Goal: Task Accomplishment & Management: Complete application form

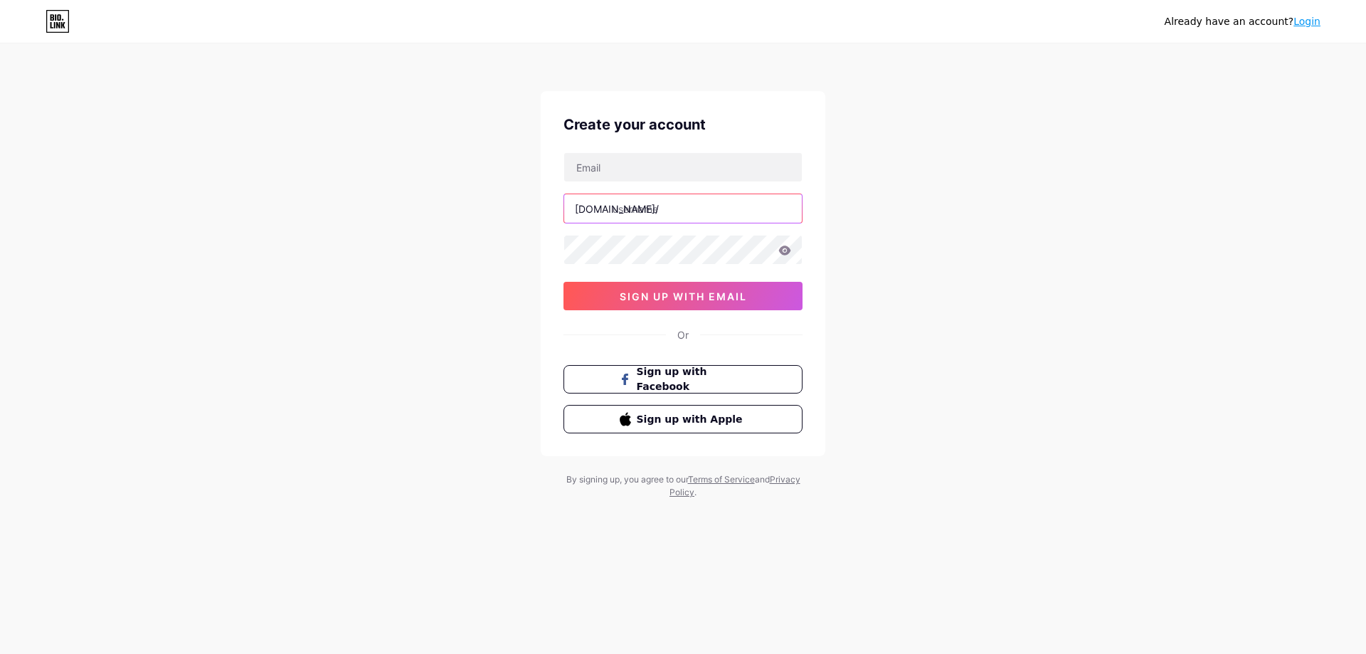
click at [650, 215] on input "text" at bounding box center [683, 208] width 238 height 28
paste input "hinasheikhviralvideo"
type input "hinasheikhviralvideo"
click at [591, 168] on input "text" at bounding box center [683, 167] width 238 height 28
paste input "[EMAIL_ADDRESS][DOMAIN_NAME]"
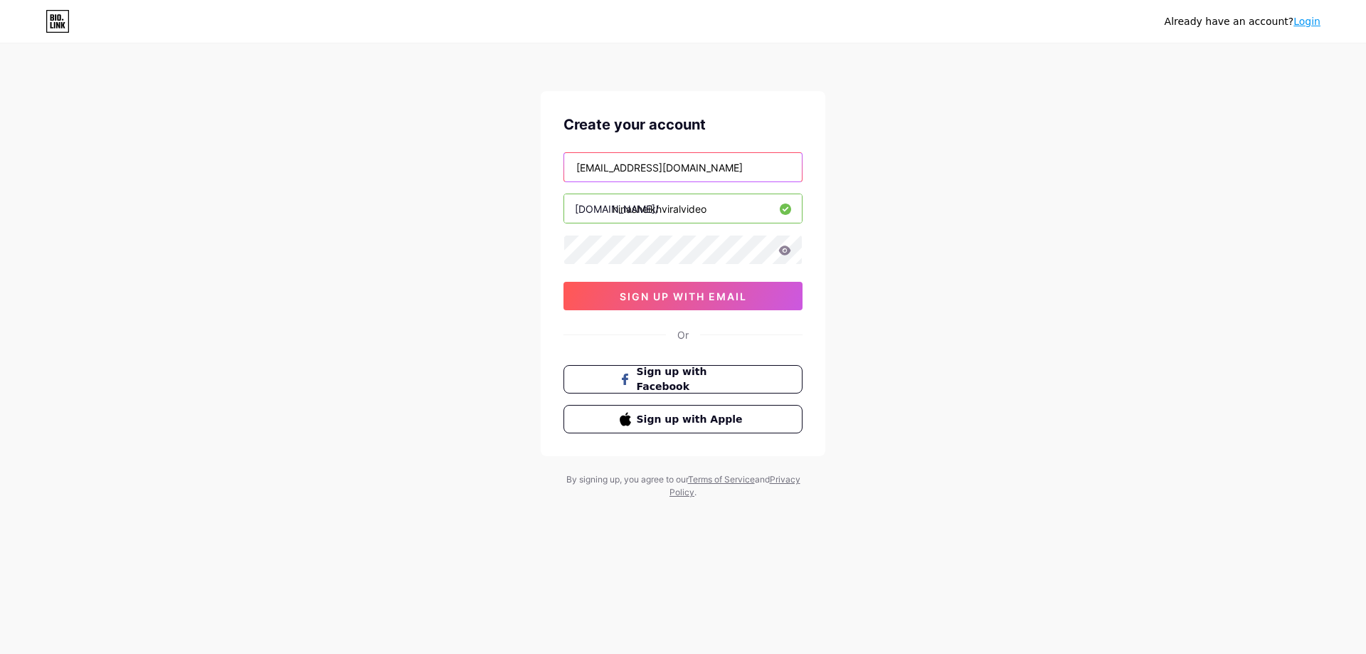
type input "[EMAIL_ADDRESS][DOMAIN_NAME]"
click at [673, 306] on button "sign up with email" at bounding box center [683, 296] width 239 height 28
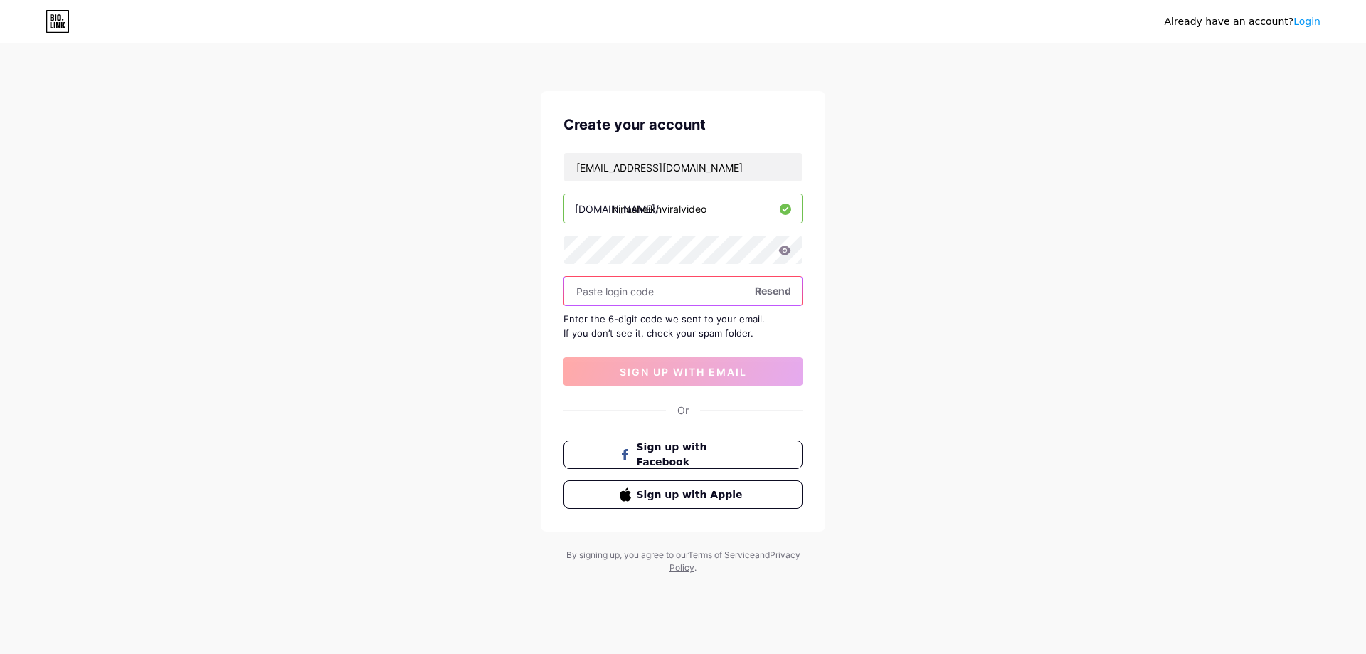
paste input "428005"
type input "428005"
click at [695, 369] on span "sign up with email" at bounding box center [683, 372] width 127 height 12
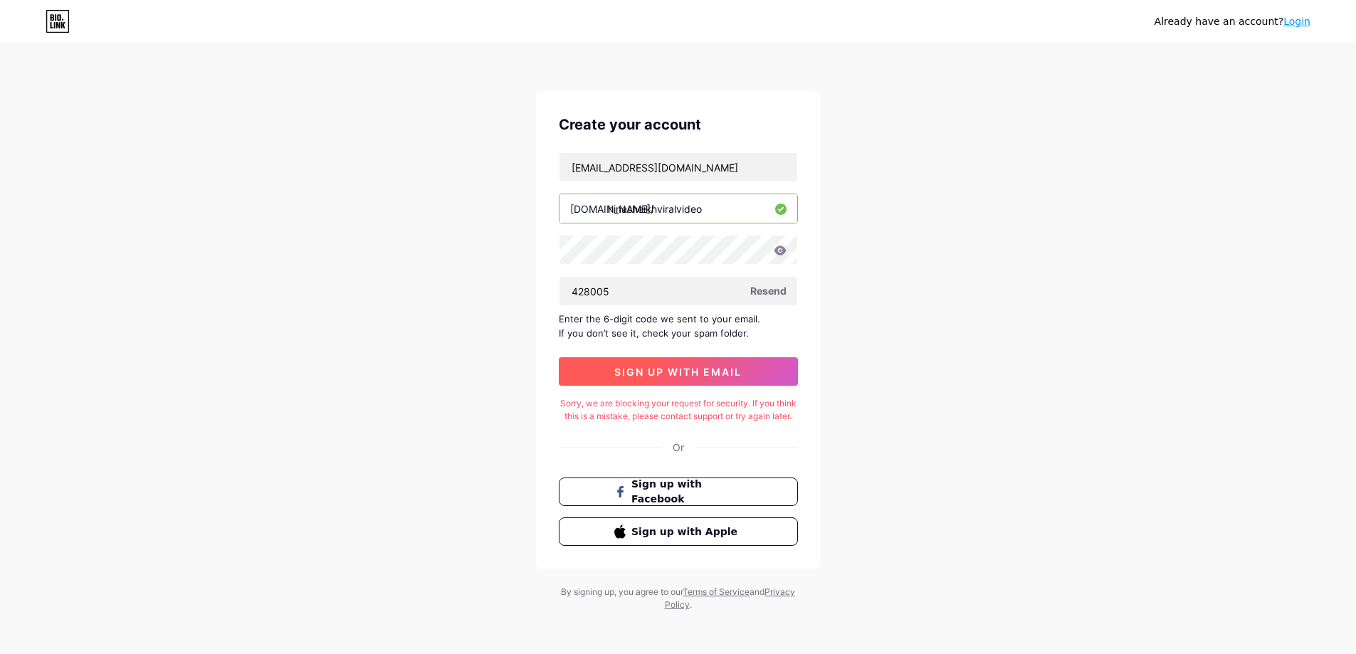
click at [732, 368] on span "sign up with email" at bounding box center [677, 372] width 127 height 12
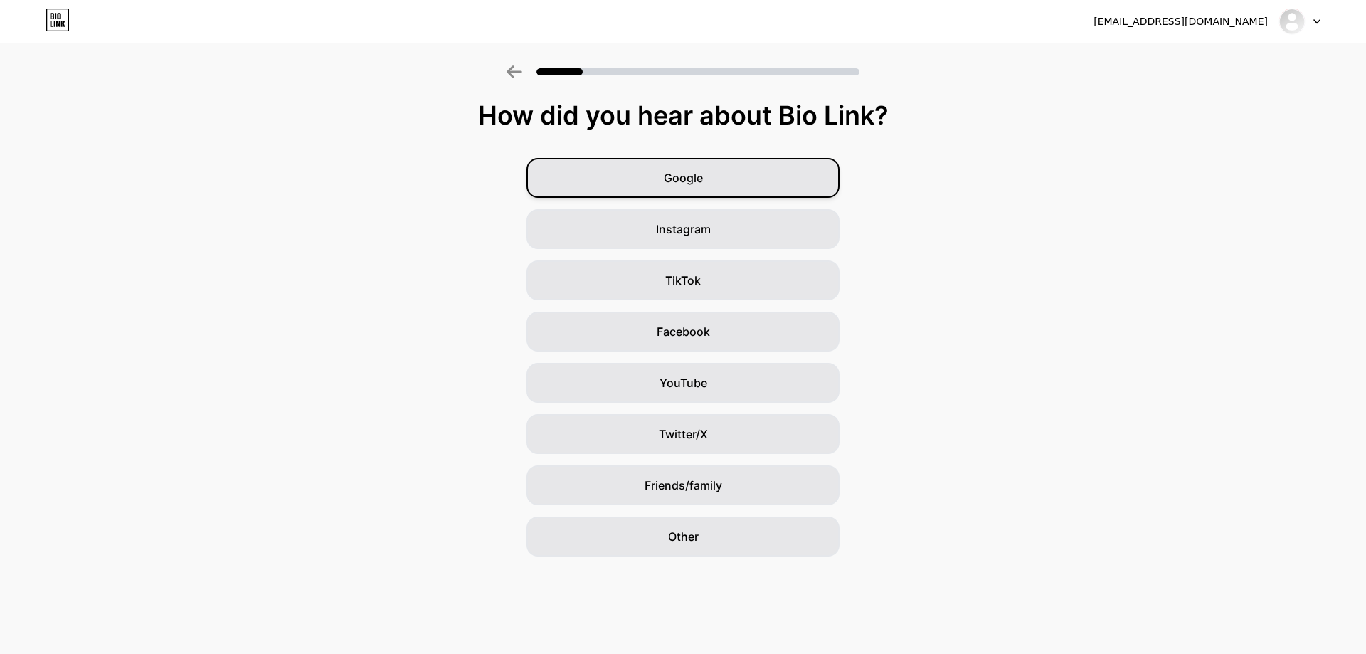
click at [655, 164] on div "Google" at bounding box center [683, 178] width 313 height 40
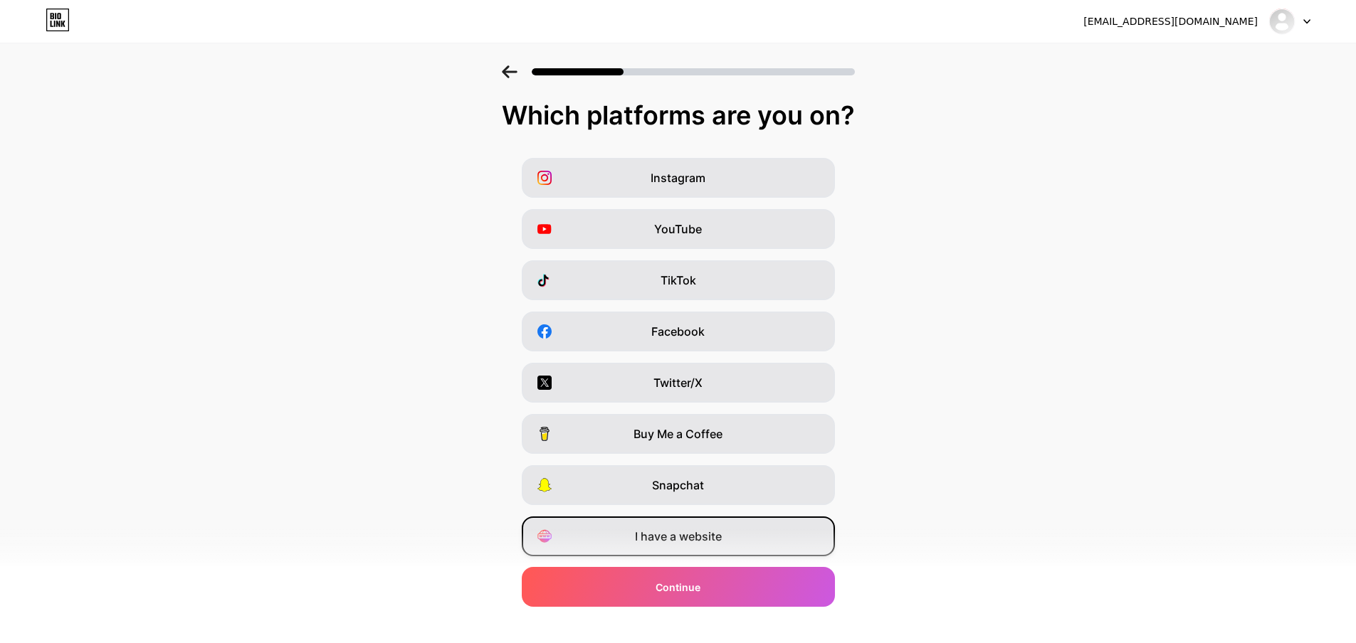
click at [705, 527] on div "I have a website" at bounding box center [678, 537] width 313 height 40
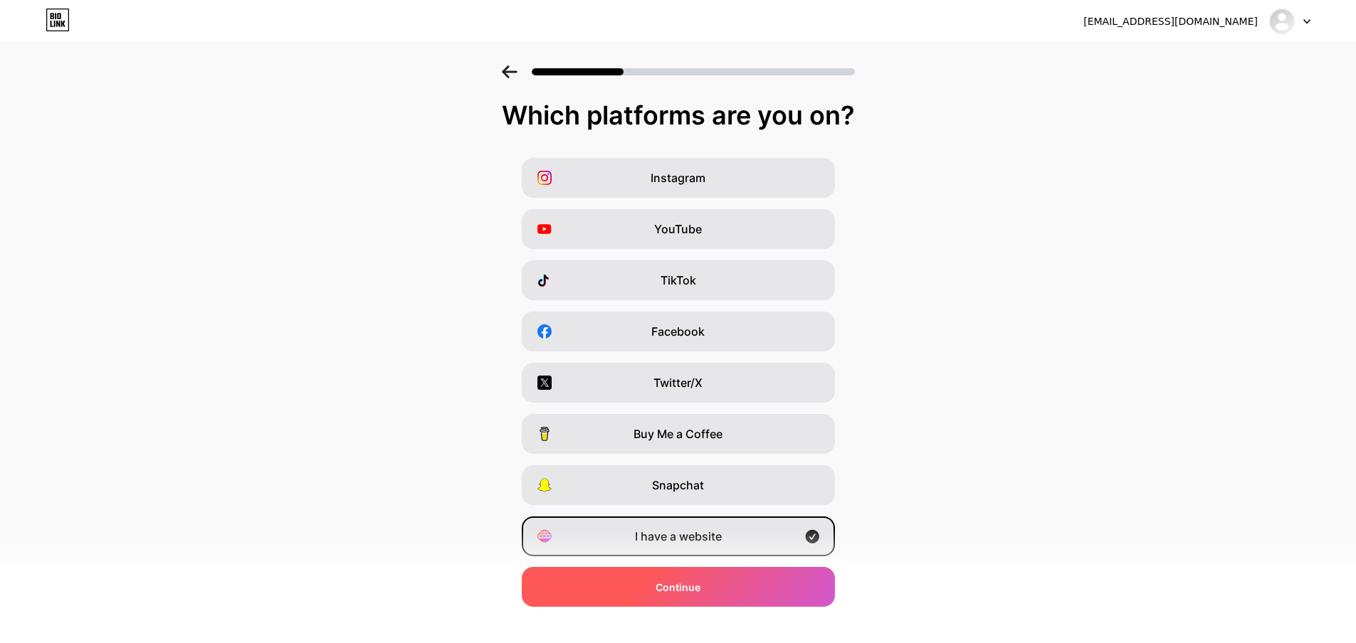
click at [716, 581] on div "Continue" at bounding box center [678, 587] width 313 height 40
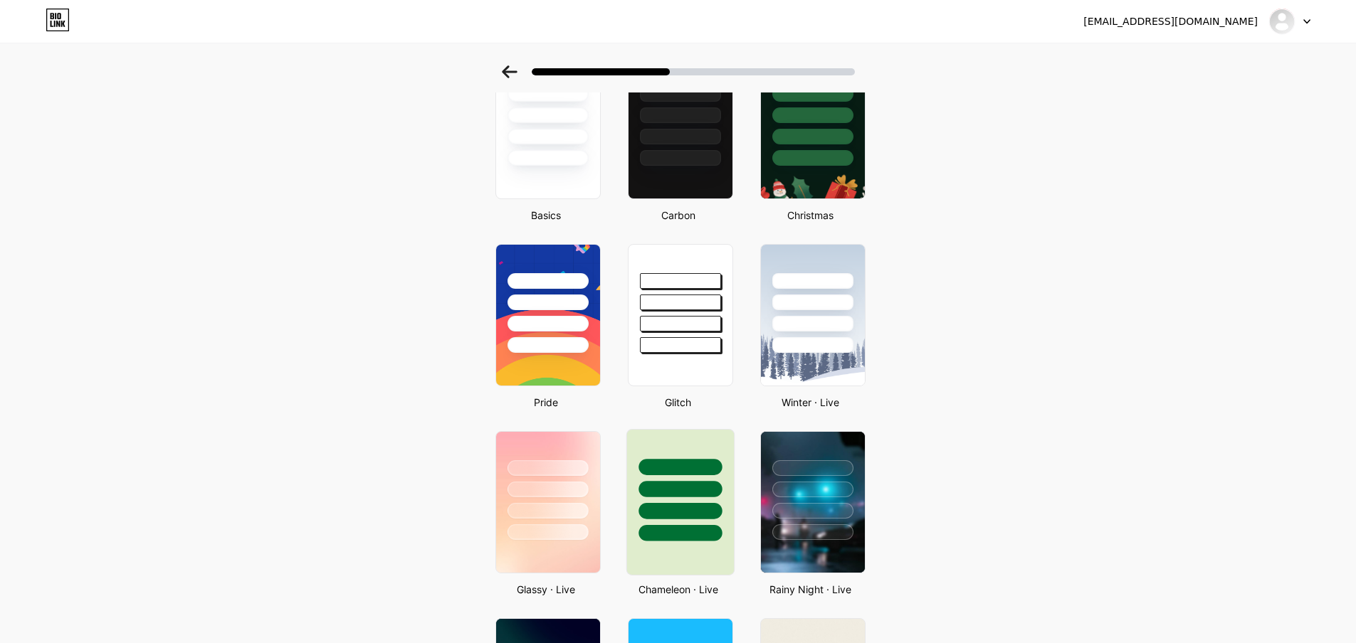
scroll to position [214, 0]
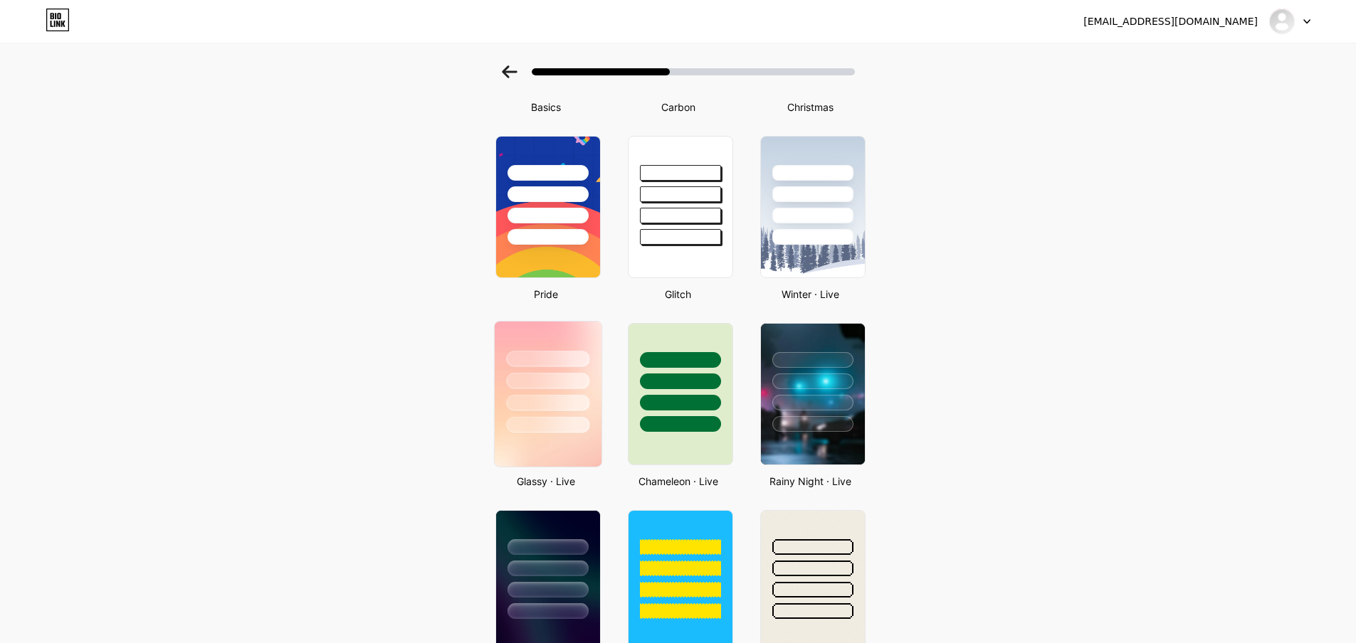
click at [562, 403] on div at bounding box center [547, 403] width 83 height 16
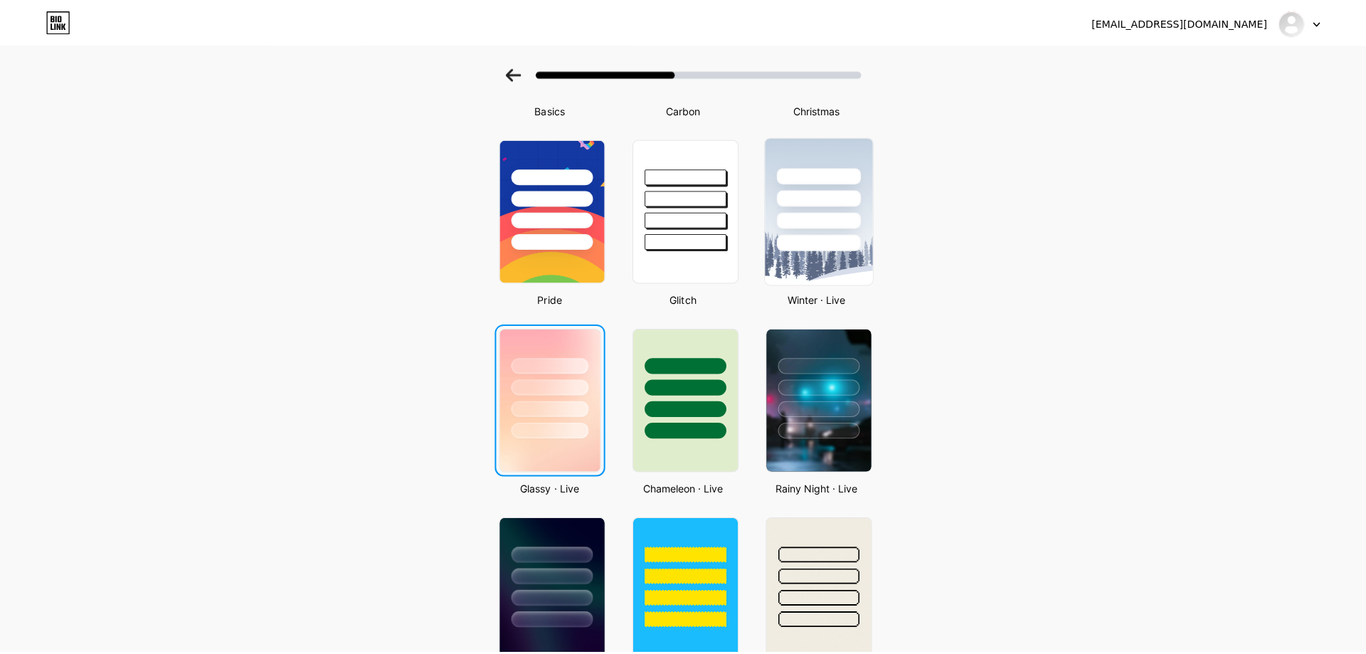
scroll to position [0, 0]
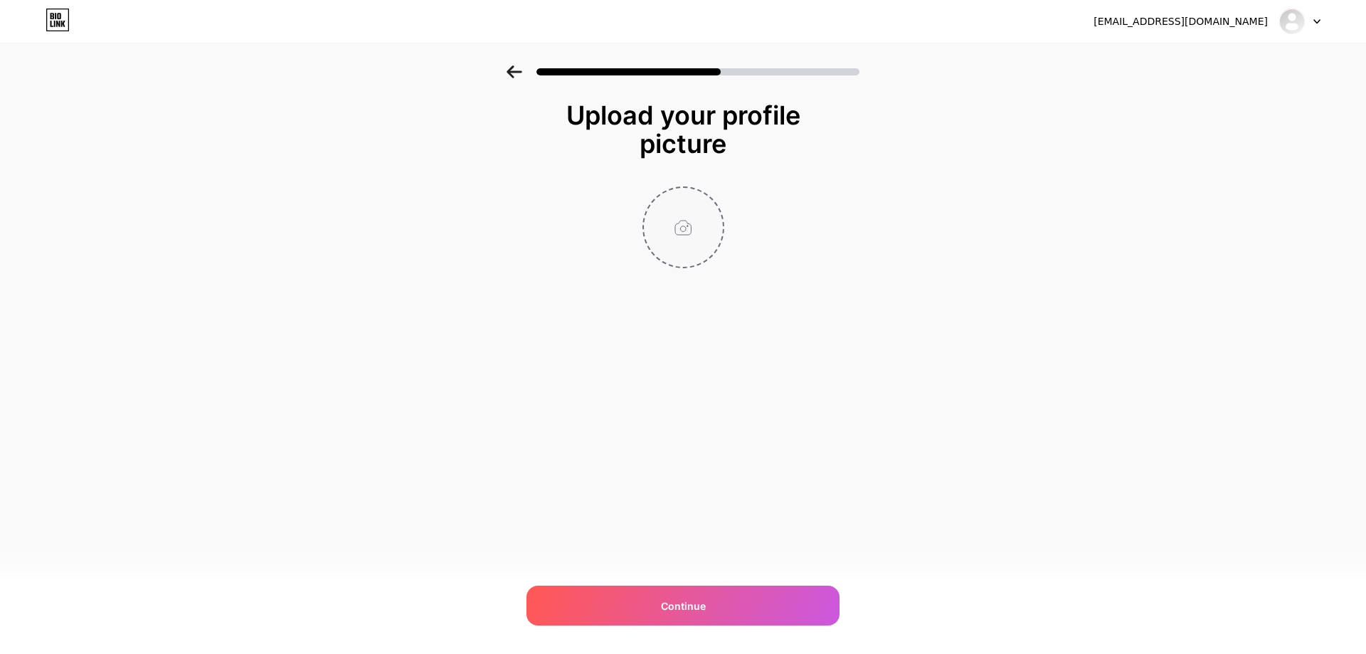
click at [690, 214] on input "file" at bounding box center [683, 227] width 79 height 79
type input "C:\fakepath\495355931_613879351702242_899140154931404338_n.jpg"
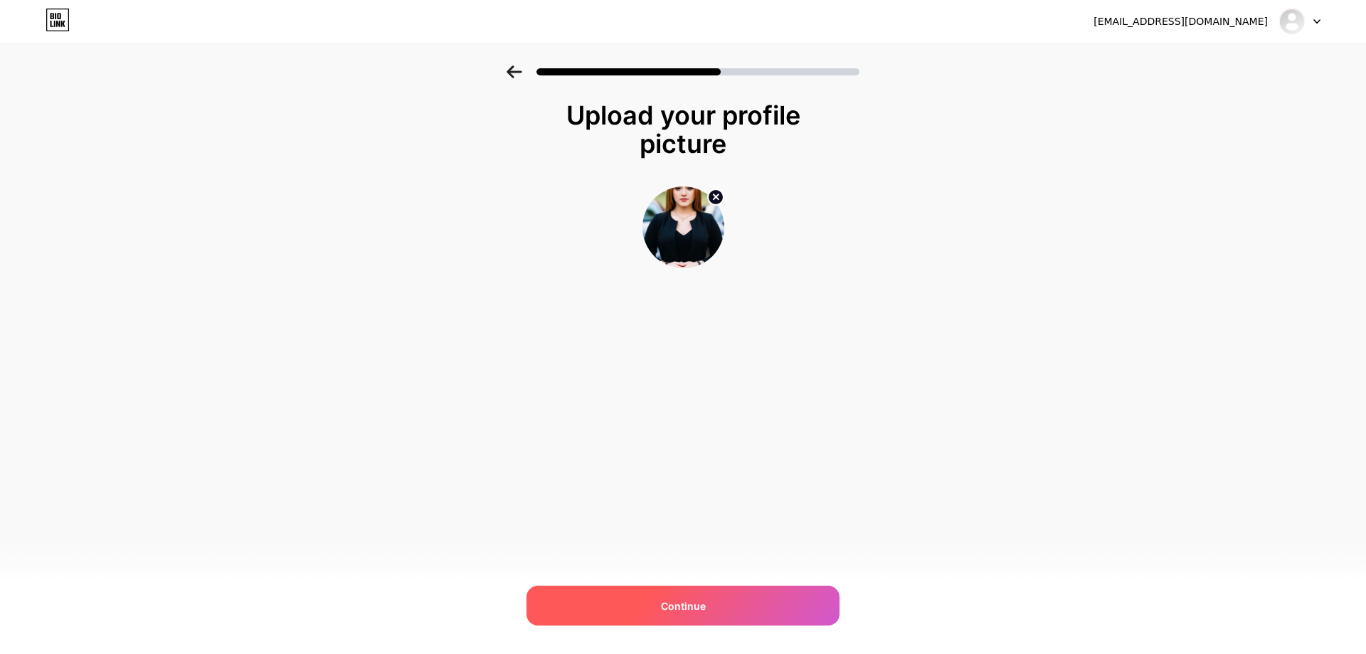
click at [742, 606] on div "Continue" at bounding box center [683, 606] width 313 height 40
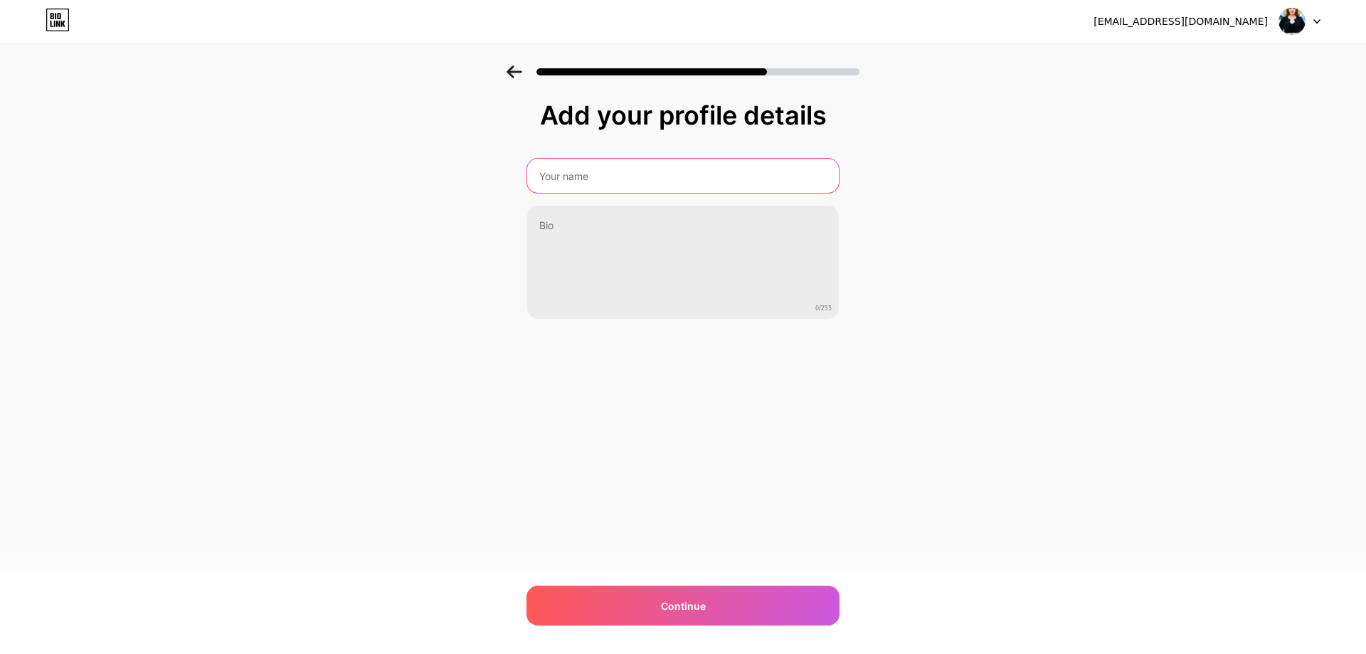
click at [605, 184] on input "text" at bounding box center [683, 176] width 312 height 34
paste input "KUMPULAN VIDEO VIRAL"
drag, startPoint x: 594, startPoint y: 175, endPoint x: 524, endPoint y: 174, distance: 69.7
click at [524, 174] on div "Add your profile details KUMPULAN VIDEO VIRAL 0/255 Continue Error" at bounding box center [683, 227] width 1366 height 325
paste input "[PERSON_NAME]"
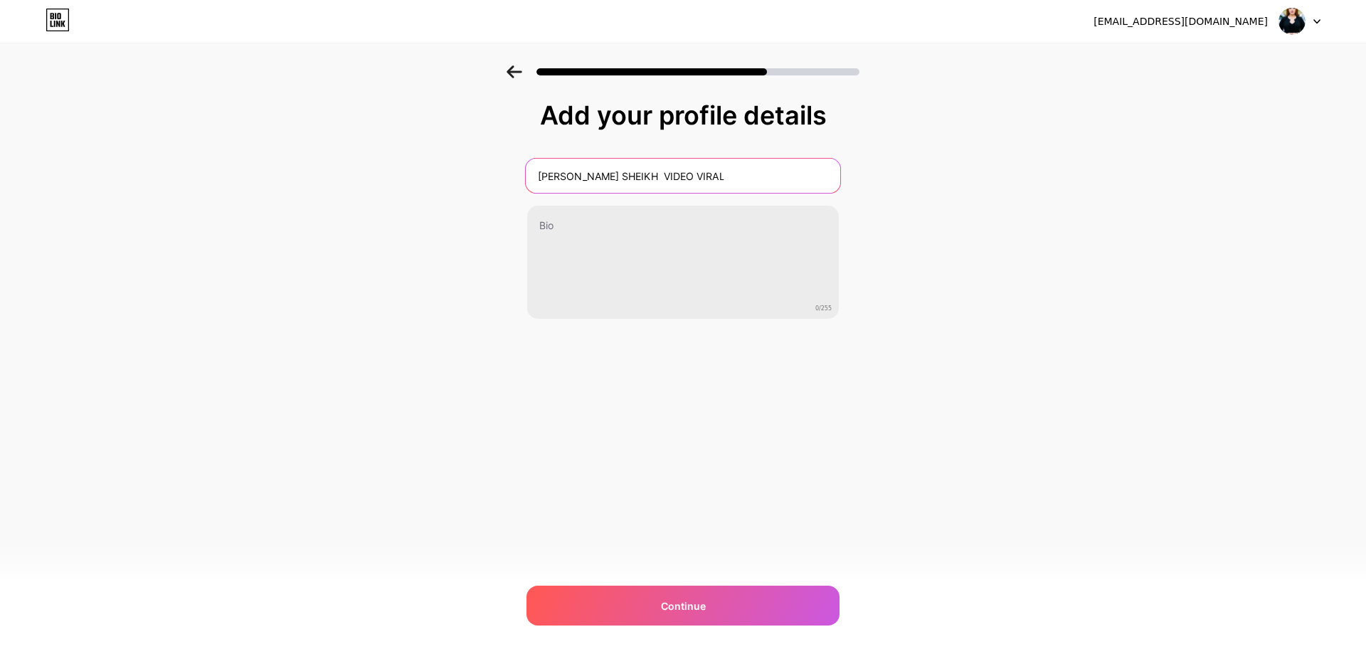
drag, startPoint x: 591, startPoint y: 174, endPoint x: 475, endPoint y: 179, distance: 116.1
click at [475, 179] on div "Add your profile details [PERSON_NAME] SHEIKH VIDEO VIRAL 0/255 Continue Error" at bounding box center [683, 227] width 1366 height 325
click at [610, 176] on input "[PERSON_NAME] VIDEO VIRAL" at bounding box center [683, 176] width 315 height 34
type input "[PERSON_NAME] VIDEO VIRAL"
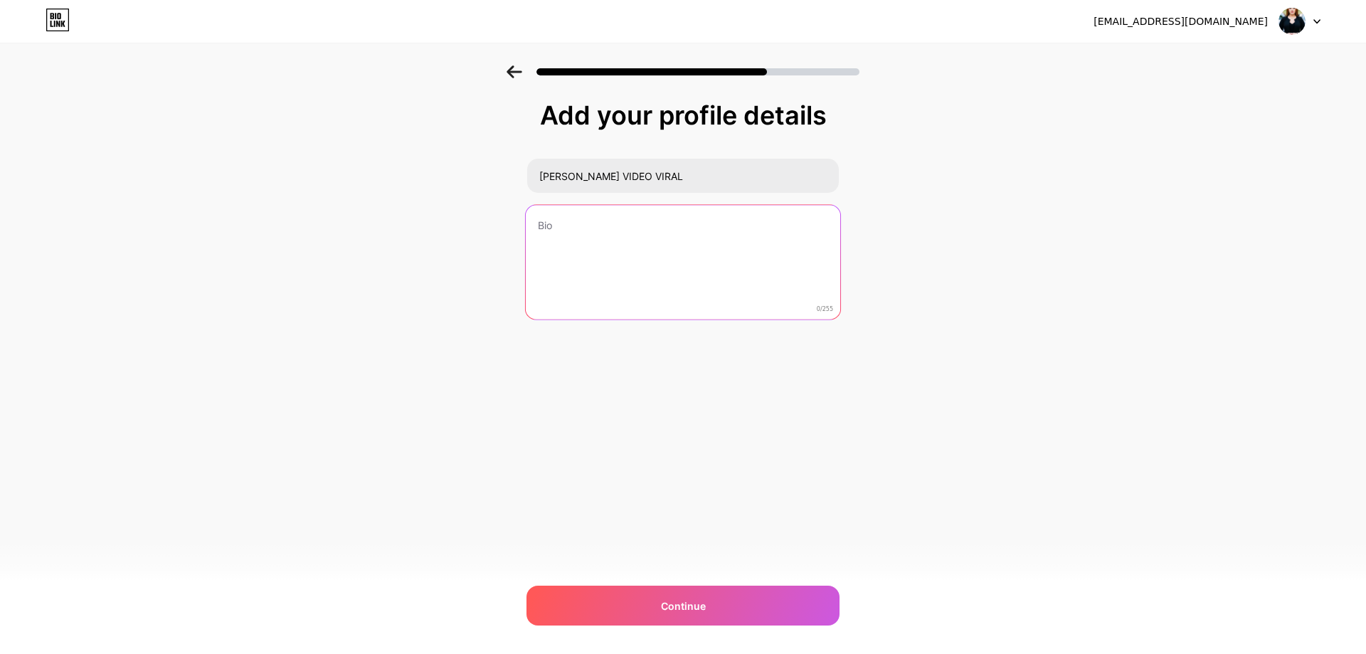
click at [586, 270] on textarea at bounding box center [683, 263] width 315 height 116
paste textarea "[PERSON_NAME] Video Link on twitter Trending now [DEMOGRAPHIC_DATA] stage actre…"
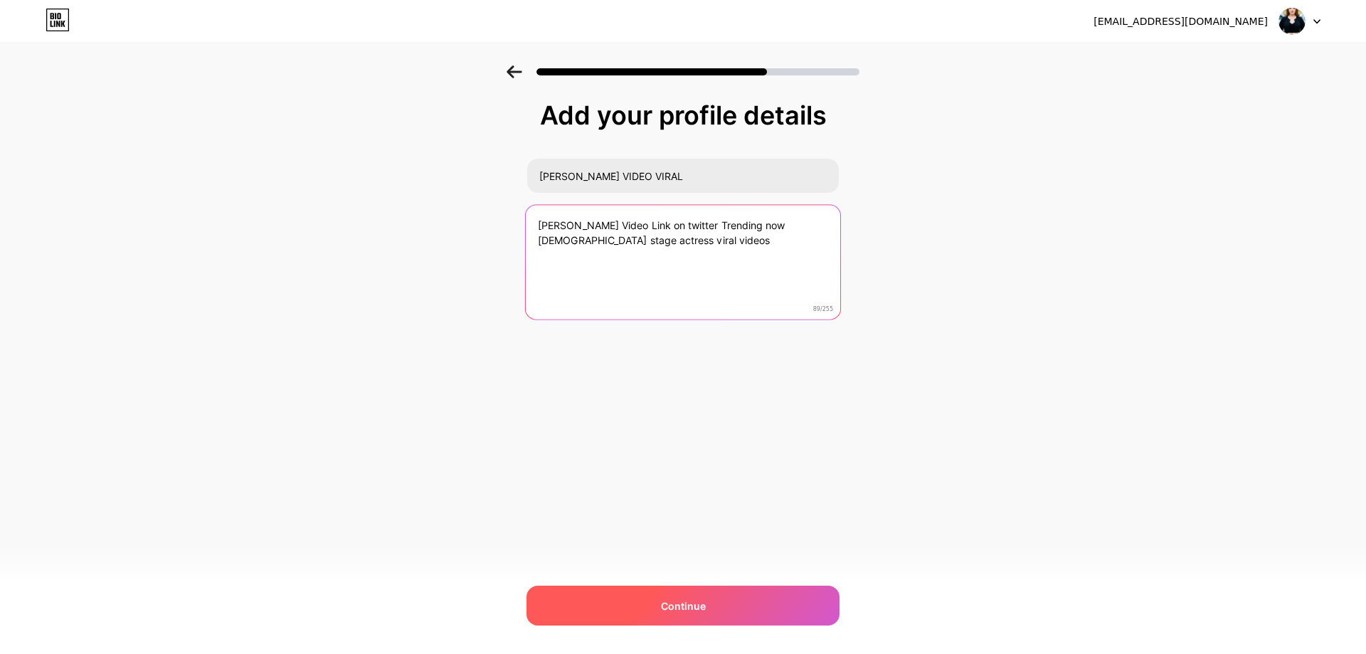
type textarea "[PERSON_NAME] Video Link on twitter Trending now [DEMOGRAPHIC_DATA] stage actre…"
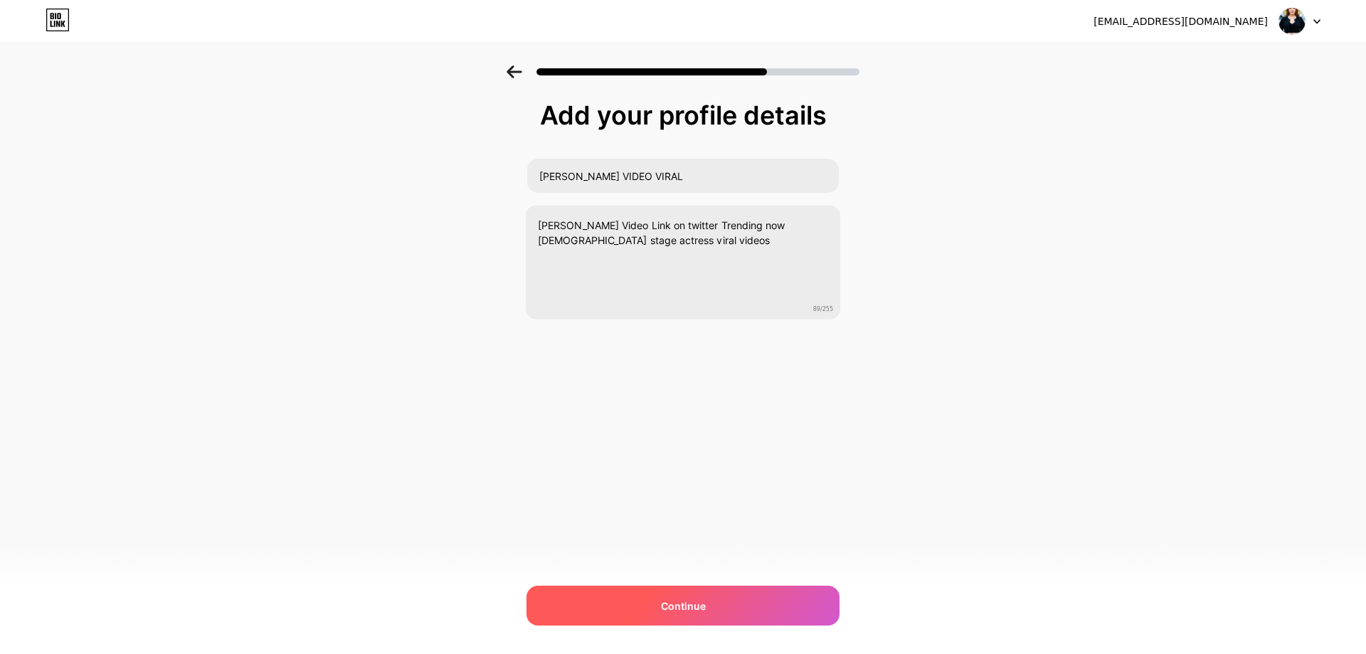
click at [656, 596] on div "Continue" at bounding box center [683, 606] width 313 height 40
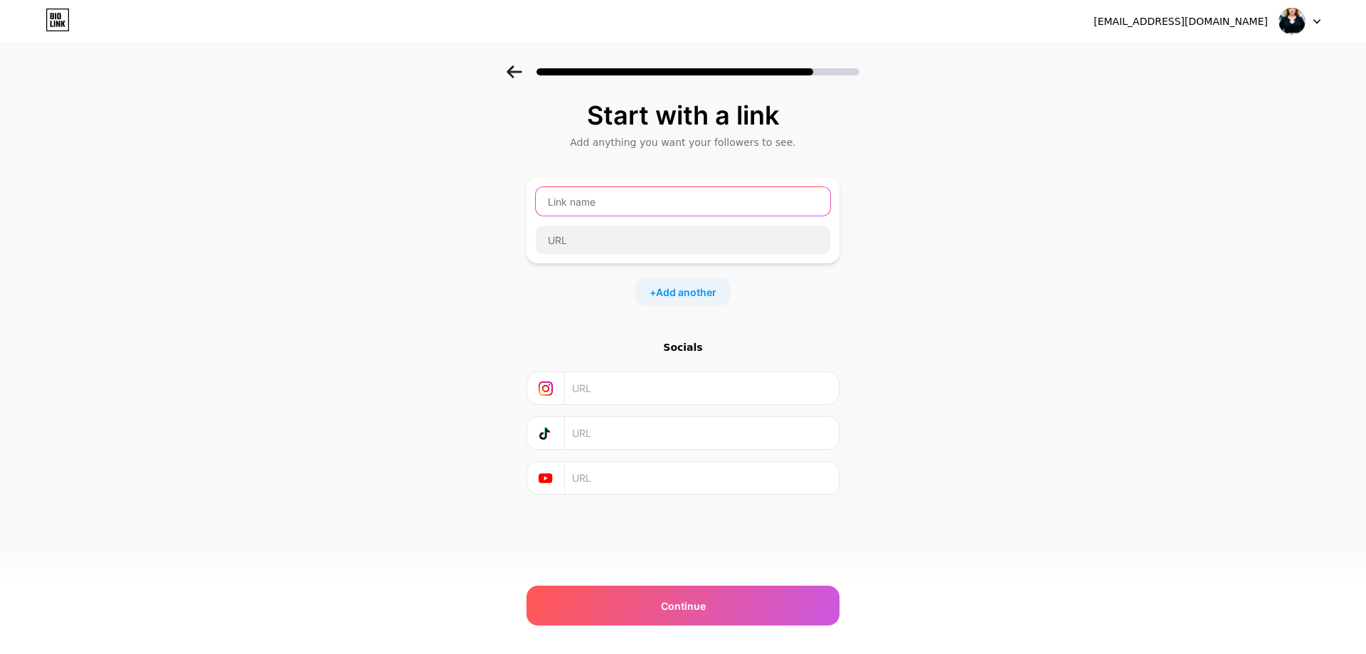
click at [628, 206] on input "text" at bounding box center [683, 201] width 295 height 28
type input "d"
type input "DOWNLOAD VIDEO"
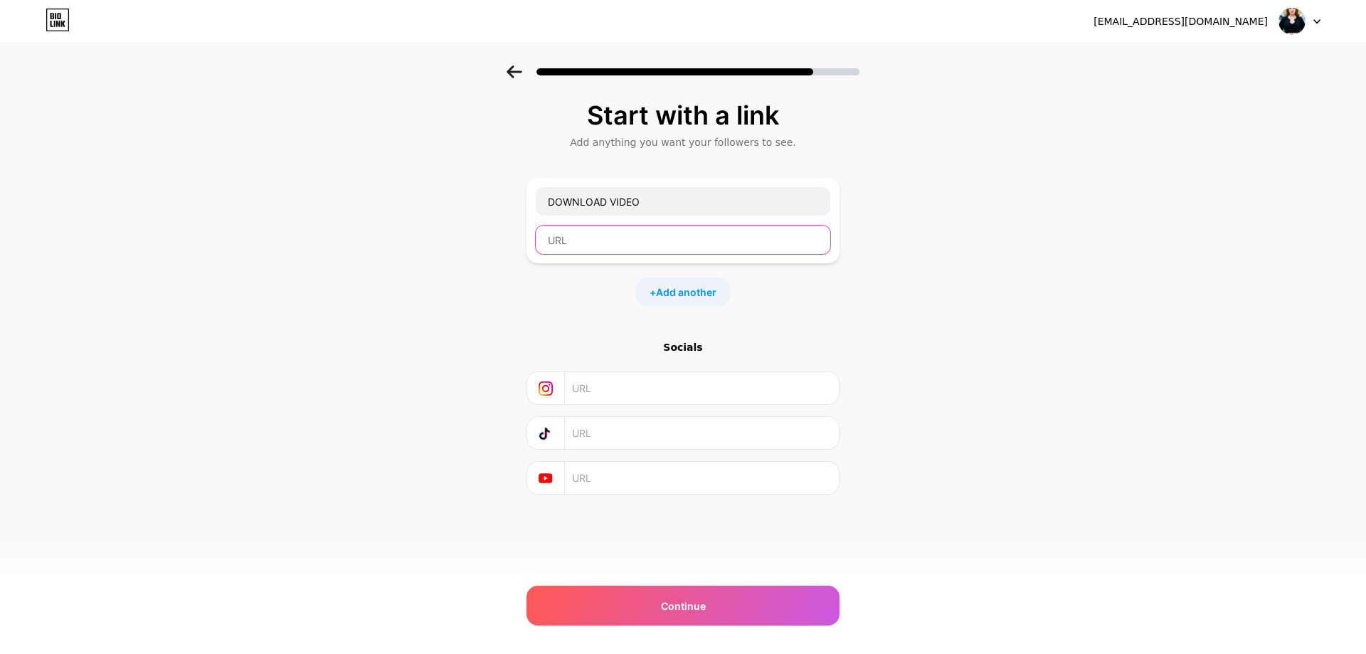
click at [607, 236] on input "text" at bounding box center [683, 240] width 295 height 28
paste input "[URL][DOMAIN_NAME]"
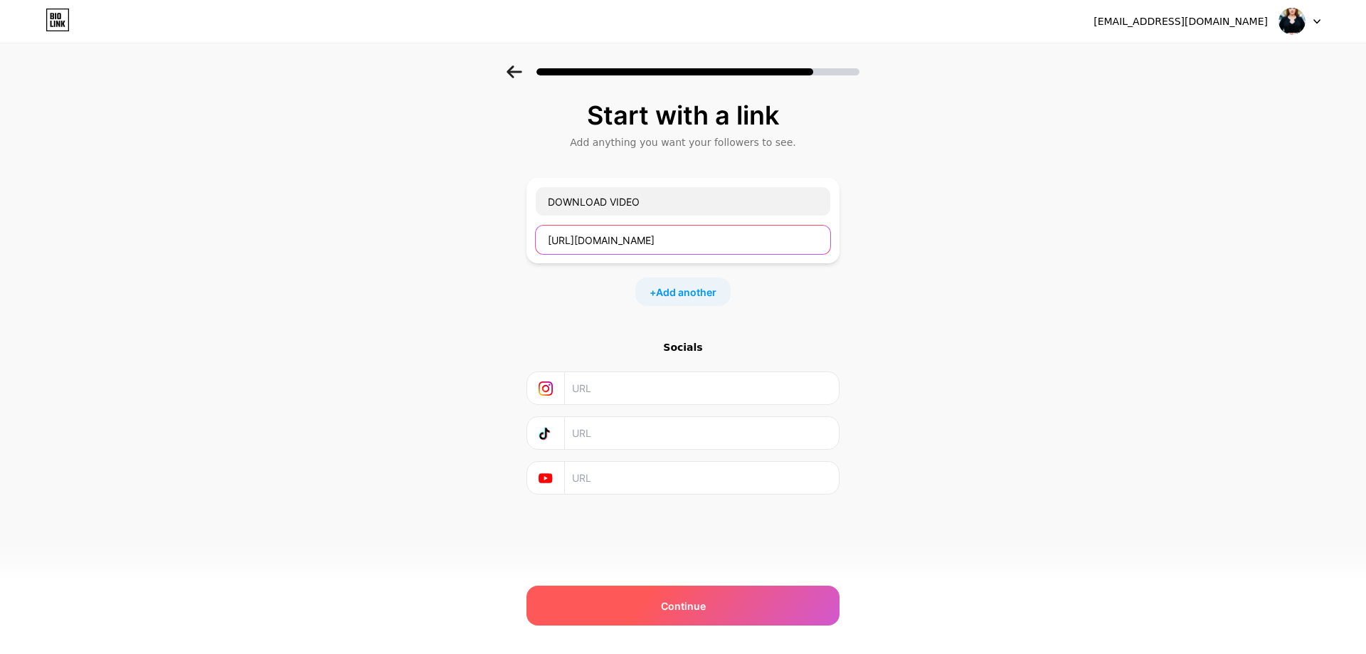
type input "[URL][DOMAIN_NAME]"
click at [717, 616] on div "Continue" at bounding box center [683, 606] width 313 height 40
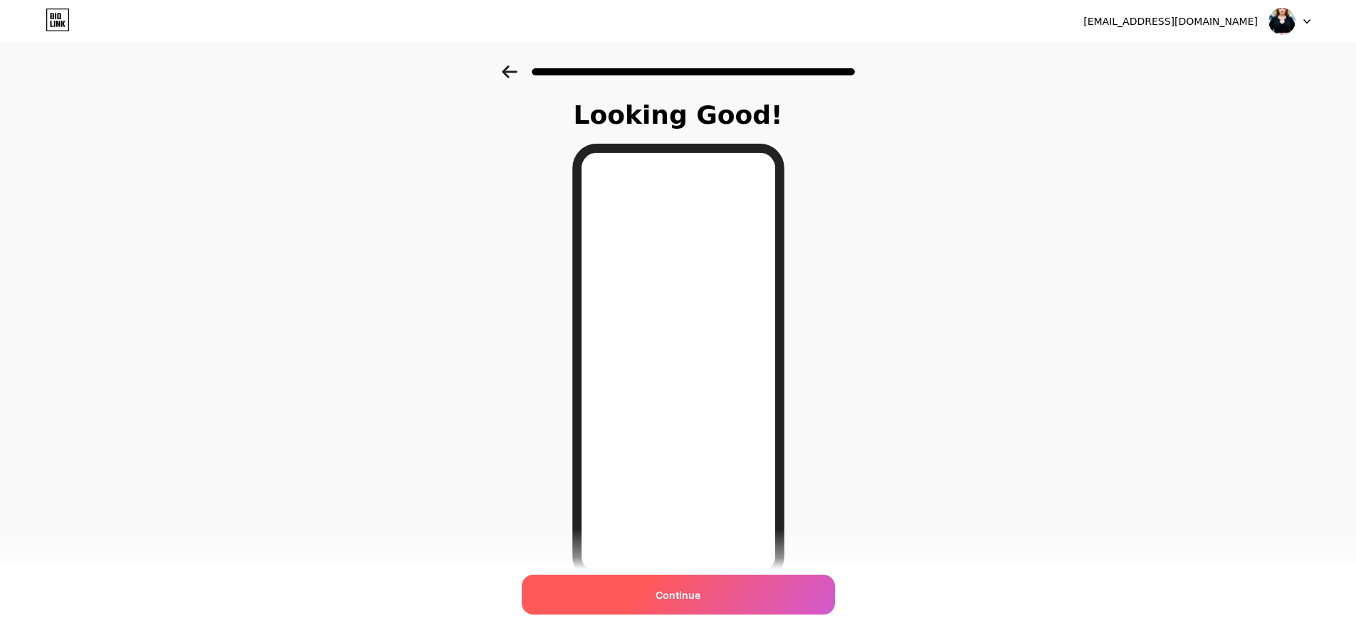
click at [692, 594] on span "Continue" at bounding box center [677, 595] width 45 height 15
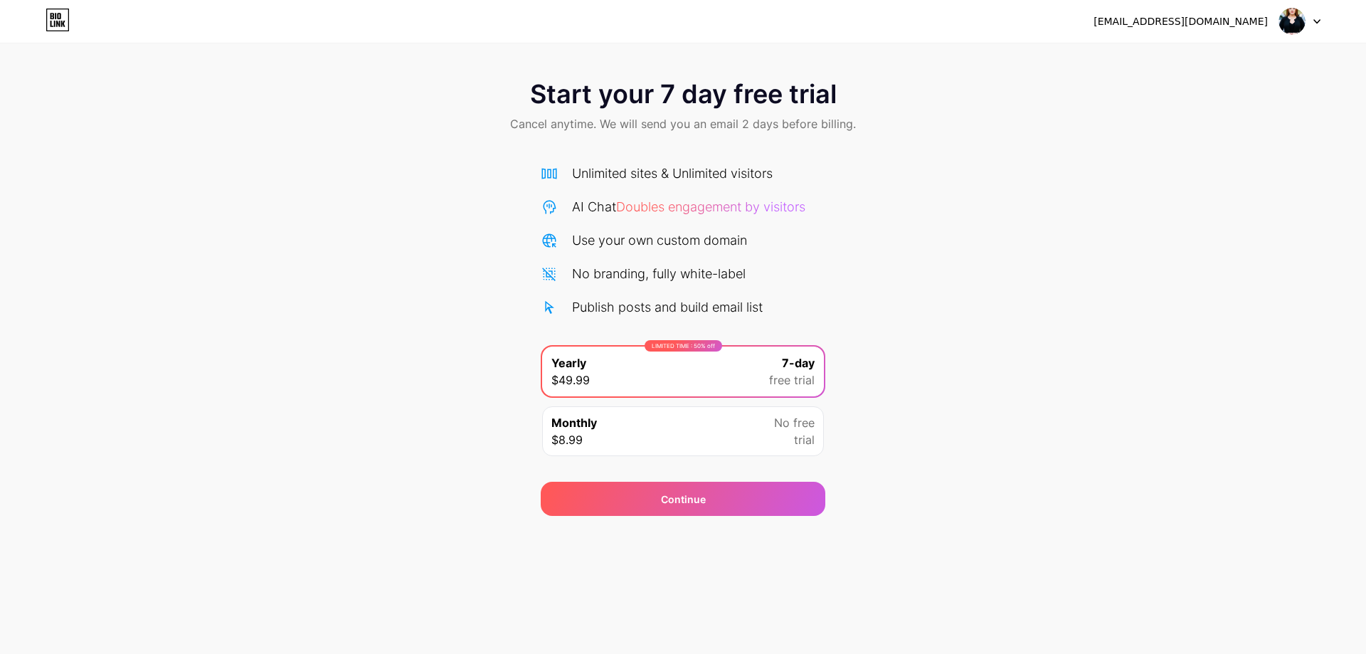
click at [1290, 16] on img at bounding box center [1292, 21] width 27 height 27
click at [1319, 23] on icon at bounding box center [1317, 21] width 7 height 5
click at [68, 16] on icon at bounding box center [58, 20] width 24 height 23
click at [691, 490] on div "Continue" at bounding box center [683, 499] width 285 height 34
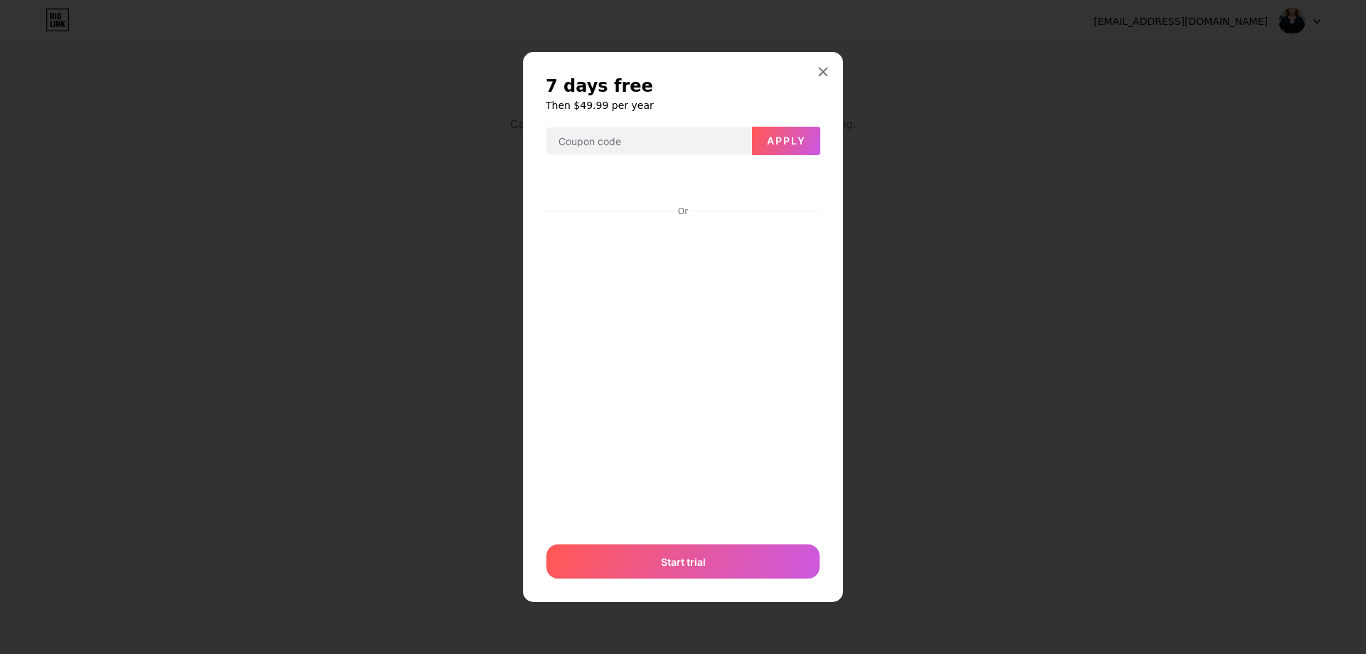
click at [827, 82] on div at bounding box center [824, 72] width 26 height 26
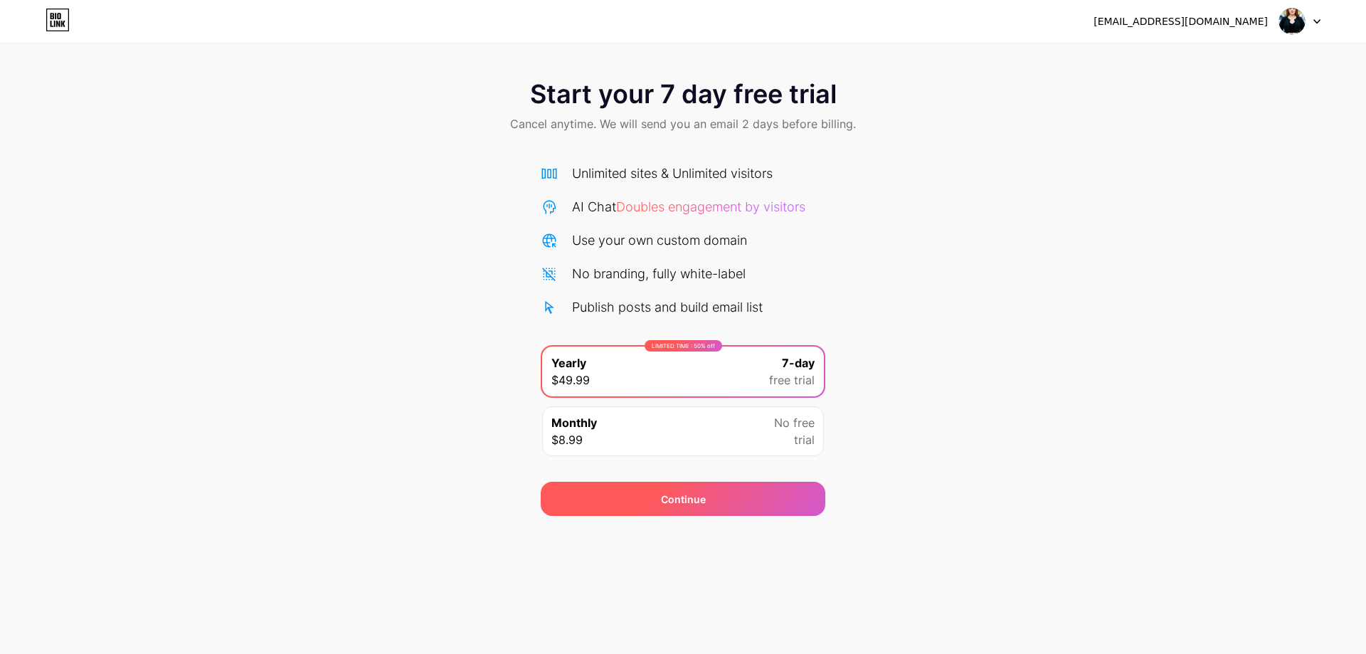
click at [698, 499] on span "Continue" at bounding box center [683, 499] width 45 height 15
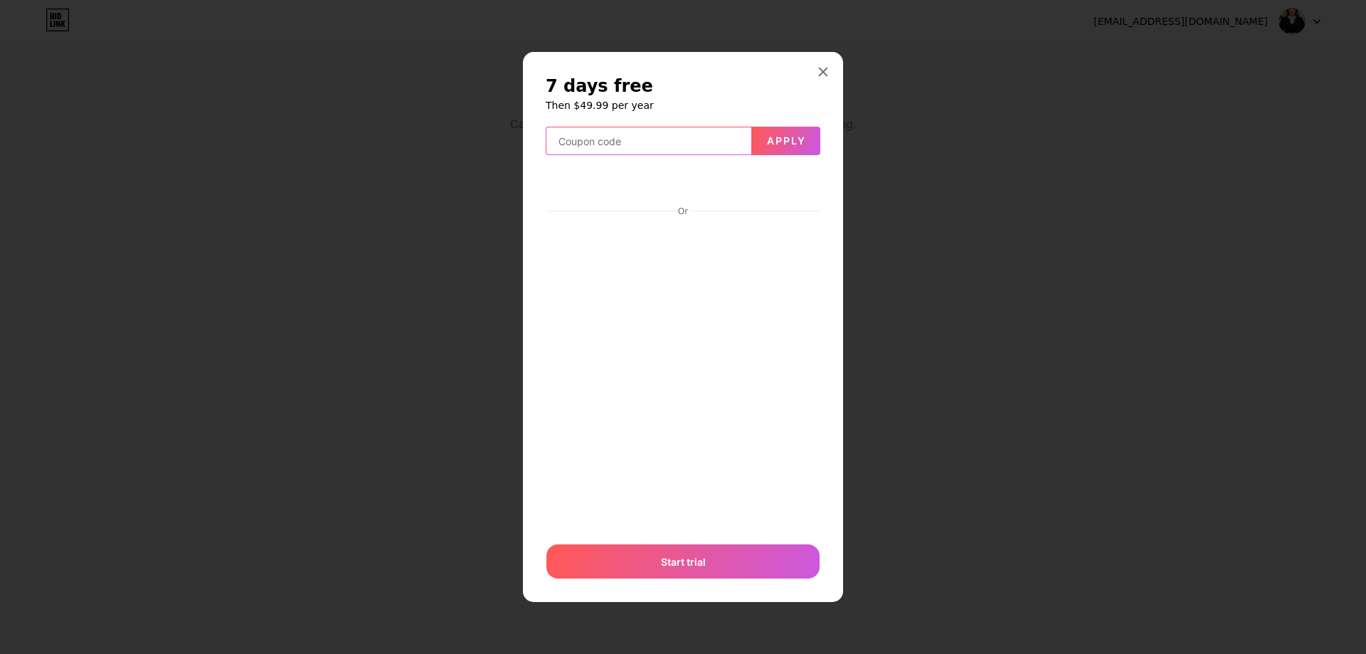
click at [685, 139] on input "text" at bounding box center [649, 141] width 205 height 28
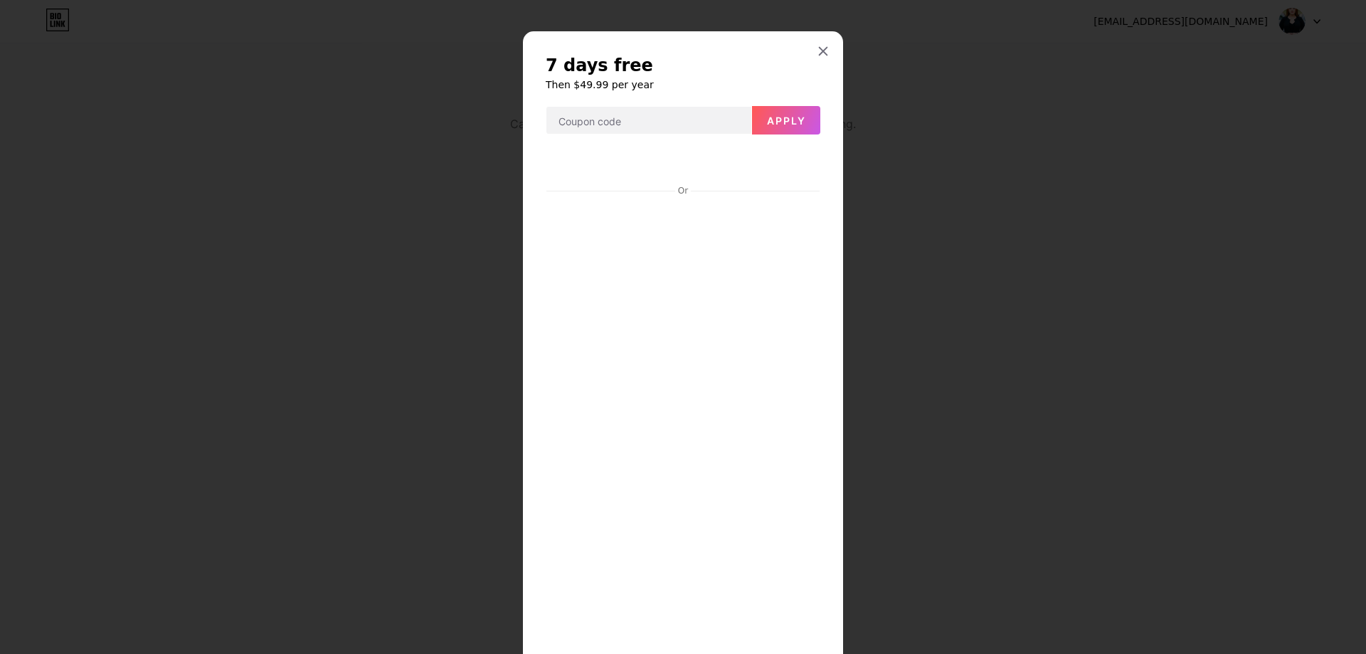
scroll to position [222, 0]
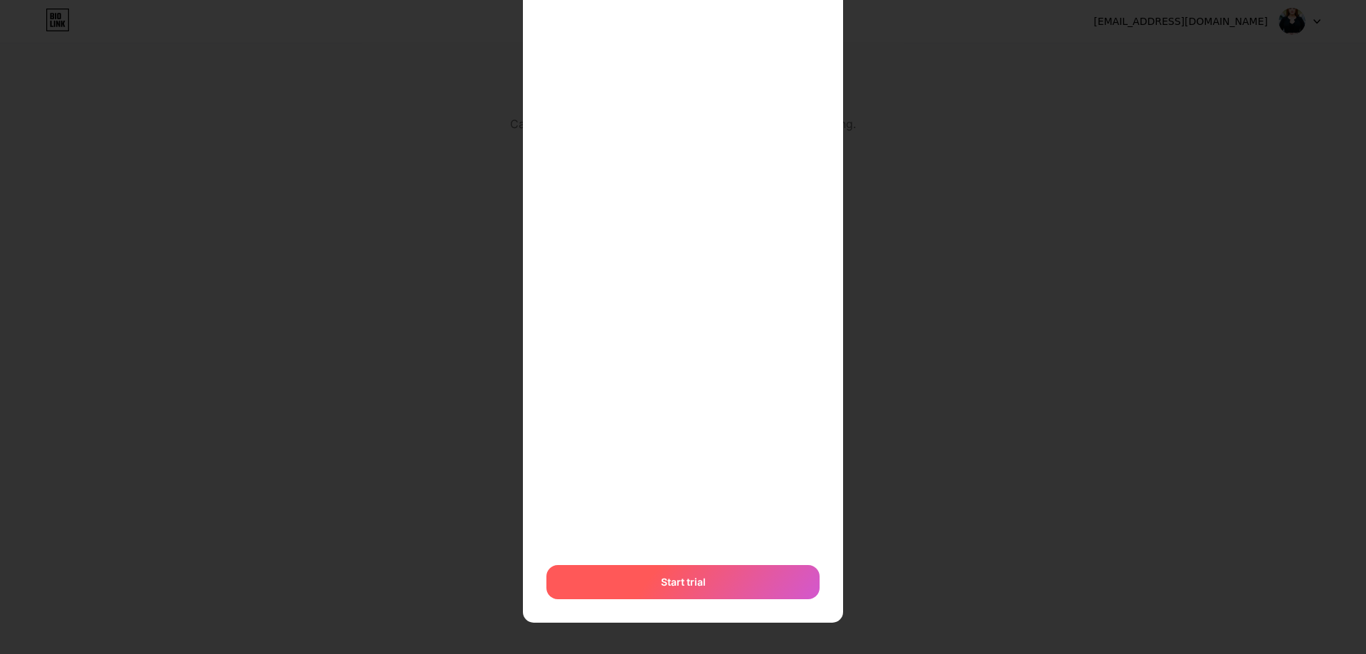
click at [666, 579] on span "Start trial" at bounding box center [683, 581] width 45 height 15
